Goal: Information Seeking & Learning: Learn about a topic

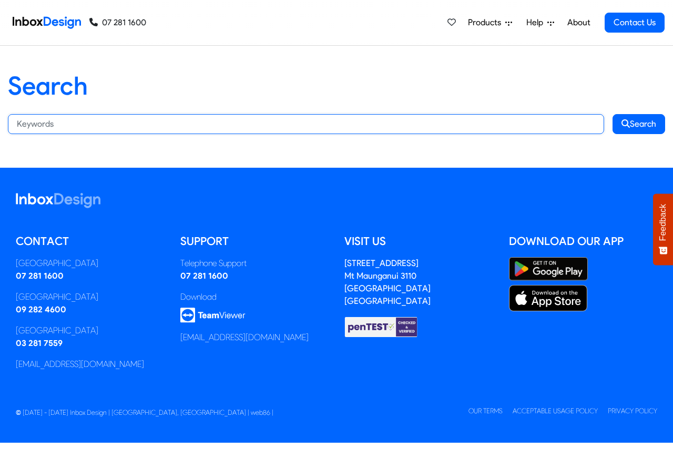
click at [148, 124] on input "Search:" at bounding box center [306, 124] width 597 height 20
paste input "bespoke"
type input "bespoke"
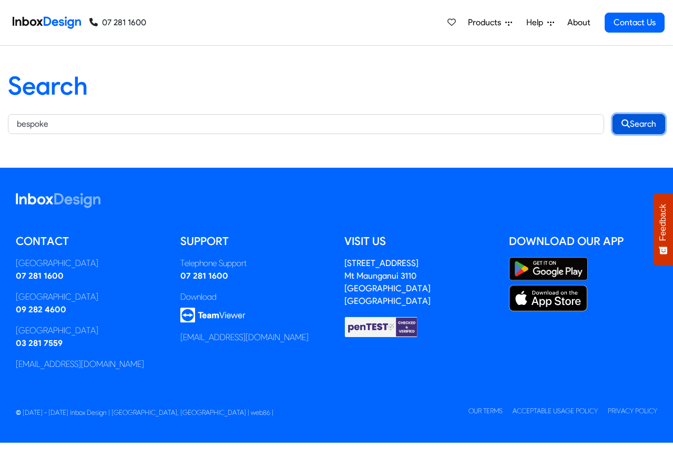
click at [639, 124] on button "Search" at bounding box center [639, 124] width 53 height 20
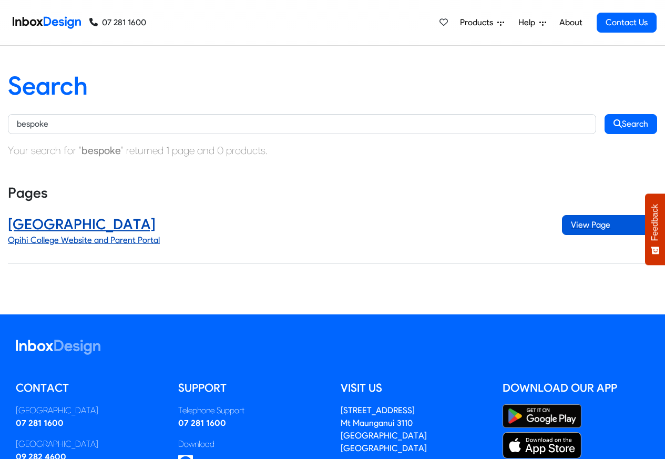
click at [592, 226] on span "View Page" at bounding box center [609, 225] width 95 height 20
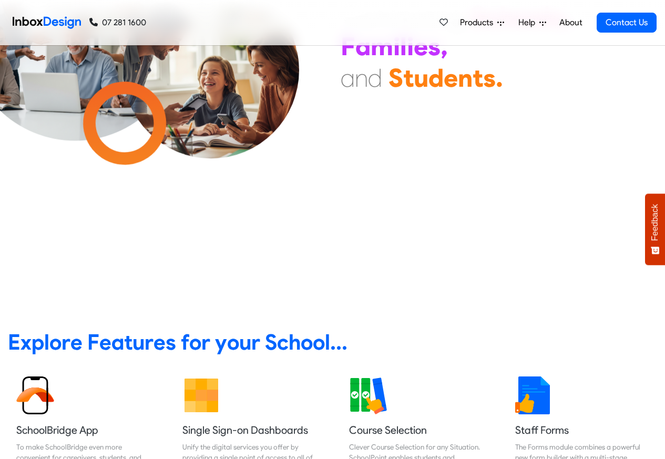
scroll to position [316, 0]
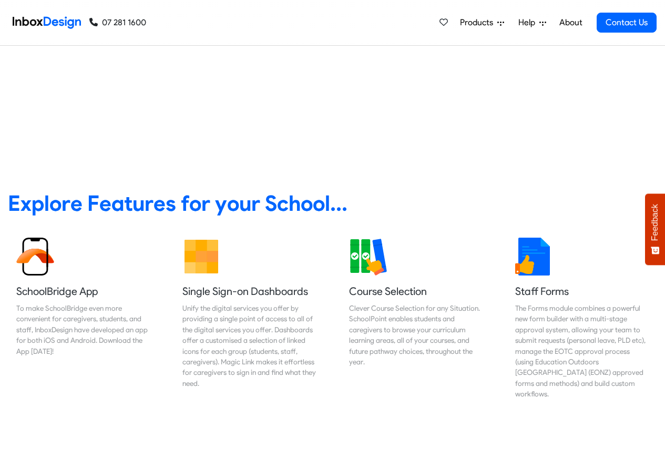
click at [569, 23] on link "About" at bounding box center [571, 22] width 29 height 21
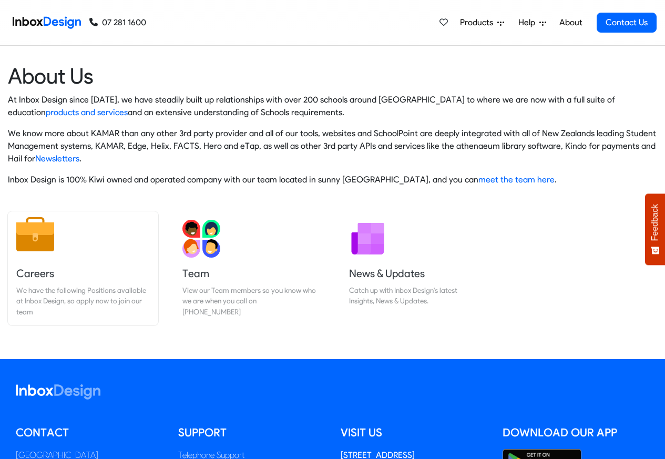
click at [34, 274] on h5 "Careers" at bounding box center [83, 273] width 134 height 15
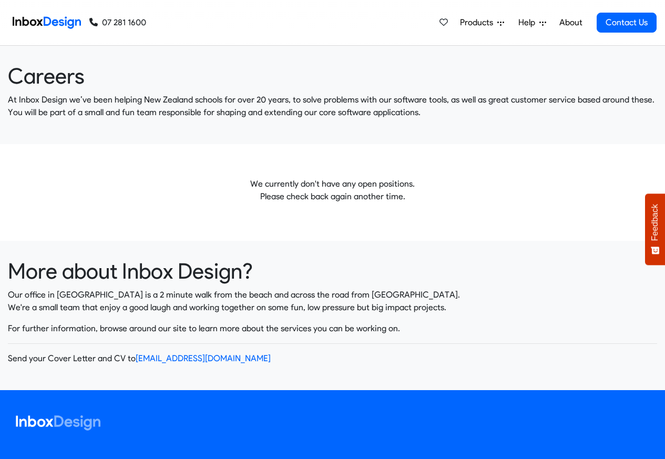
click at [46, 22] on img at bounding box center [47, 22] width 68 height 21
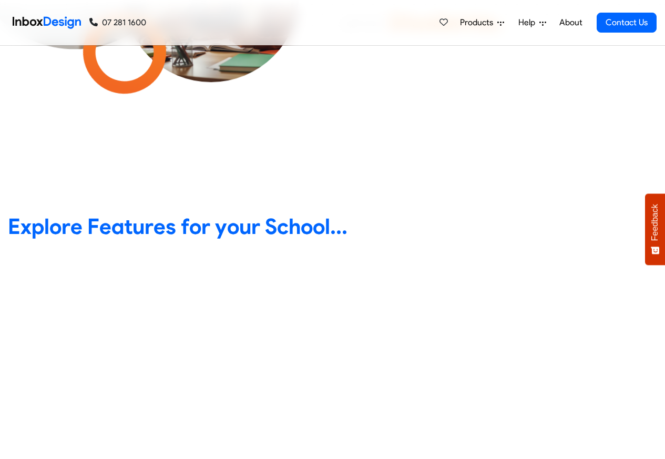
scroll to position [379, 0]
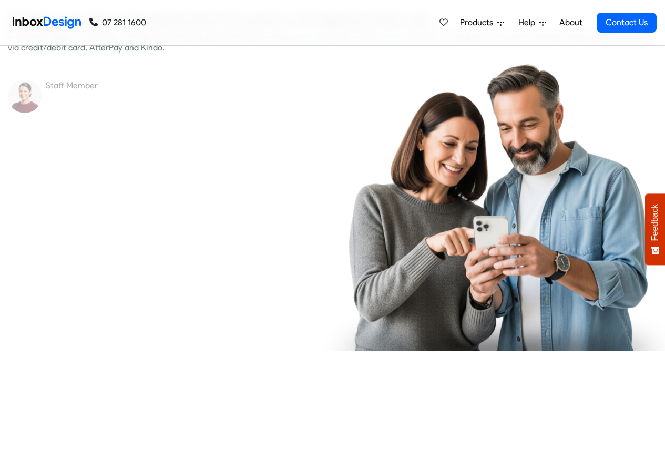
checkbox input "true"
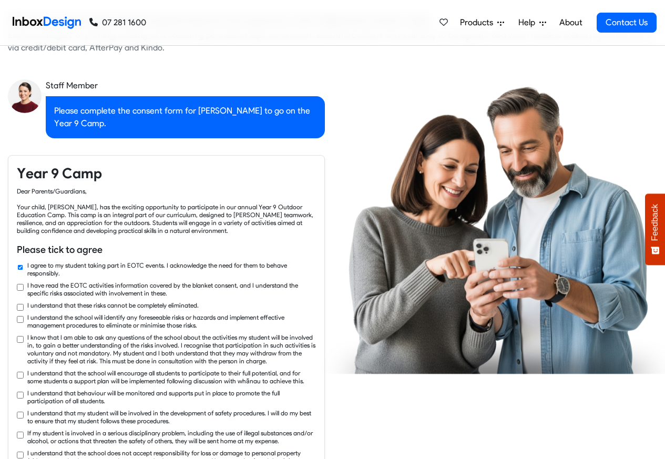
scroll to position [1578, 0]
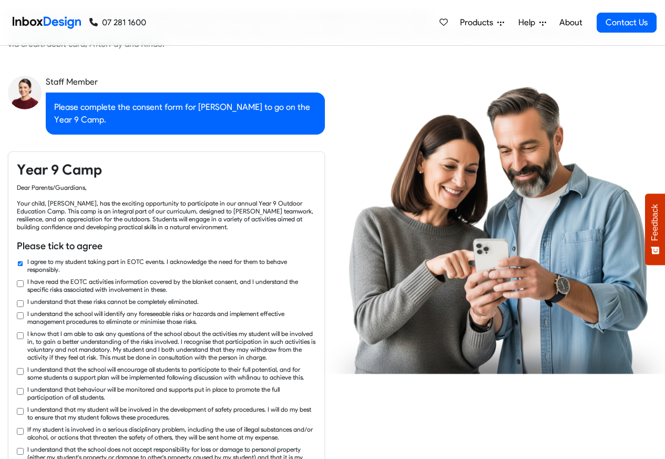
checkbox input "true"
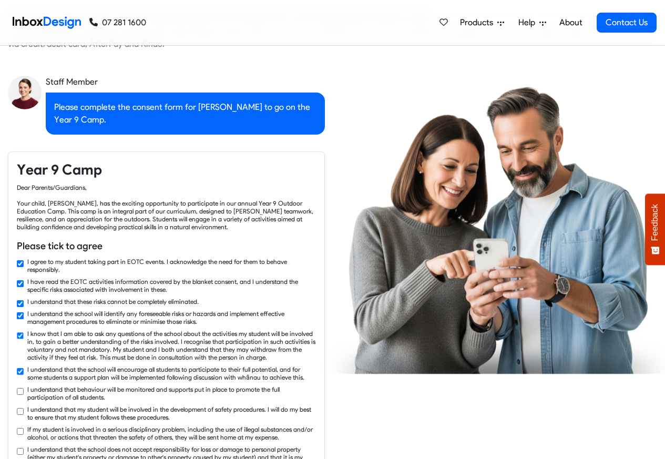
checkbox input "true"
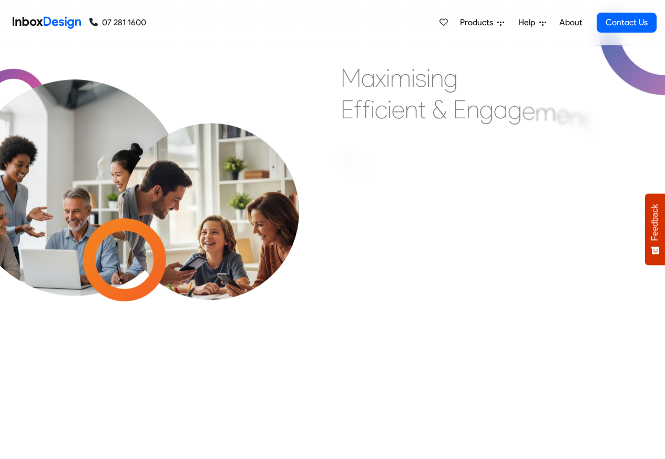
scroll to position [317, 0]
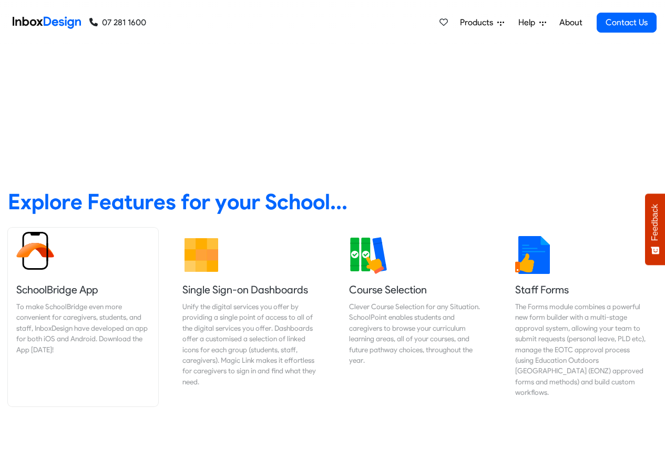
click at [33, 276] on link "SchoolBridge App To make SchoolBridge even more convenient for caregivers, stud…" at bounding box center [83, 317] width 150 height 179
